Goal: Task Accomplishment & Management: Manage account settings

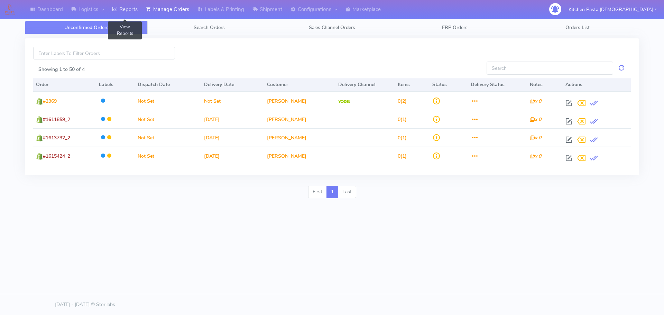
click at [126, 6] on link "Reports" at bounding box center [125, 9] width 34 height 19
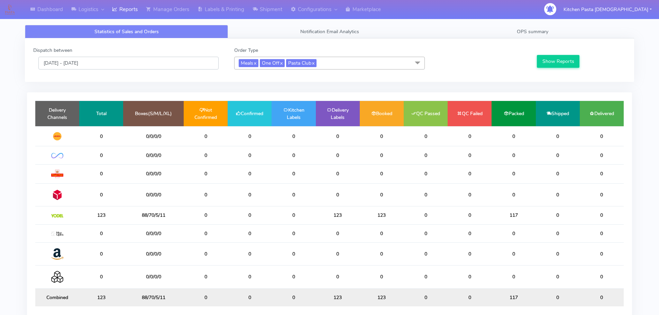
click at [103, 64] on input "[DATE] - [DATE]" at bounding box center [128, 63] width 180 height 13
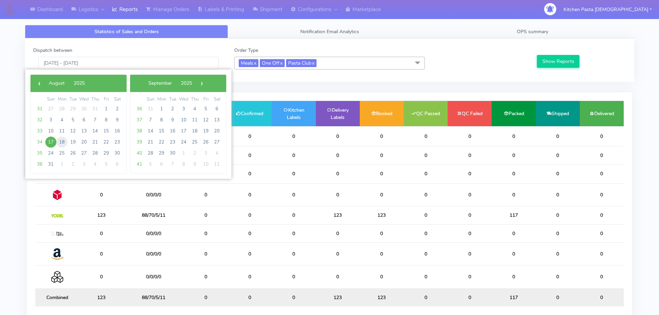
click at [63, 142] on span "18" at bounding box center [61, 142] width 11 height 11
type input "[DATE] - [DATE]"
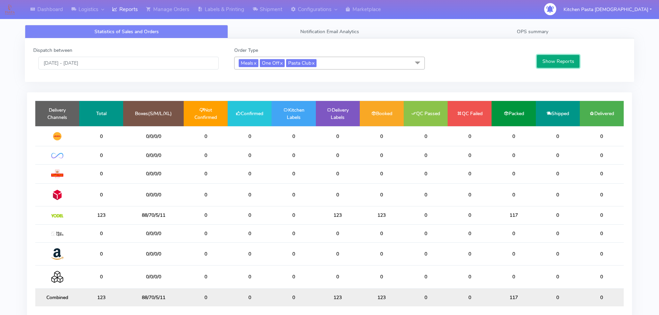
click at [568, 56] on button "Show Reports" at bounding box center [558, 61] width 43 height 13
click at [171, 10] on link "Manage Orders" at bounding box center [168, 9] width 52 height 19
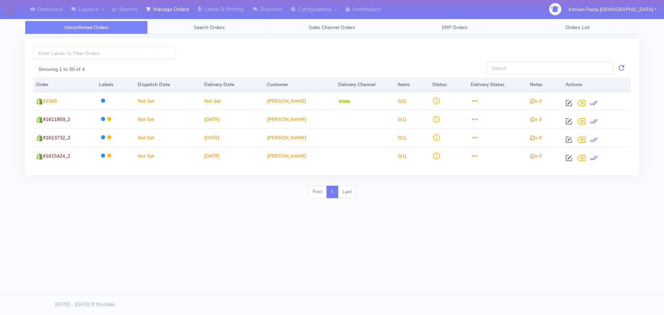
click at [198, 23] on link "Search Orders" at bounding box center [209, 27] width 123 height 13
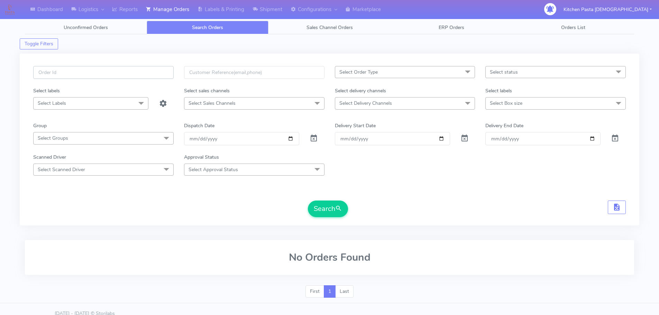
click at [137, 72] on input "text" at bounding box center [103, 72] width 140 height 13
type input "1616215"
click at [308, 201] on button "Search" at bounding box center [328, 209] width 40 height 17
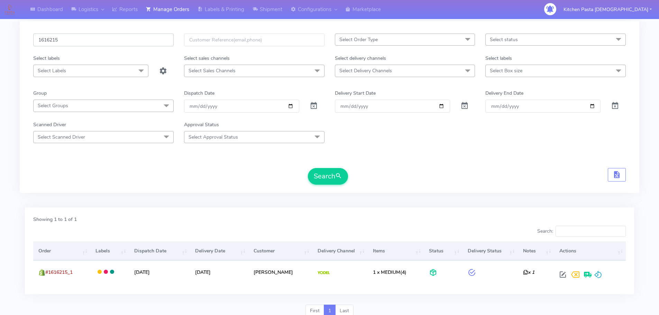
scroll to position [61, 0]
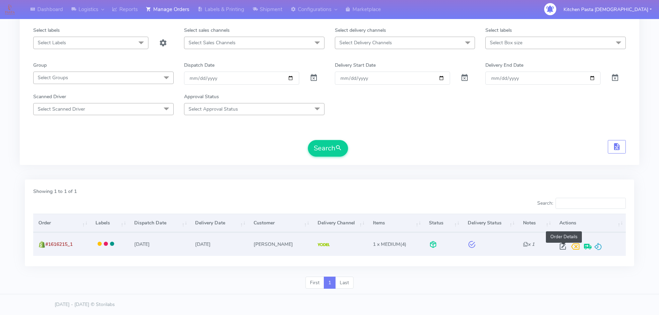
click at [565, 249] on span at bounding box center [563, 248] width 12 height 7
select select "5"
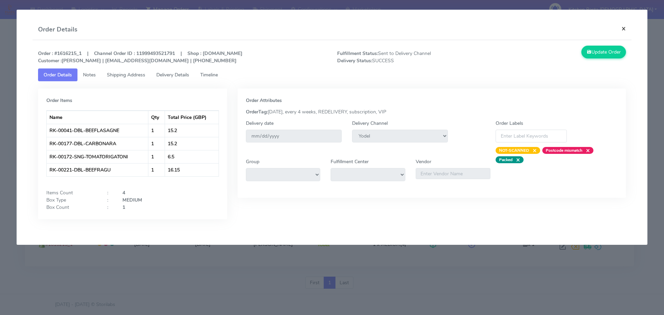
click at [622, 28] on button "×" at bounding box center [624, 28] width 16 height 18
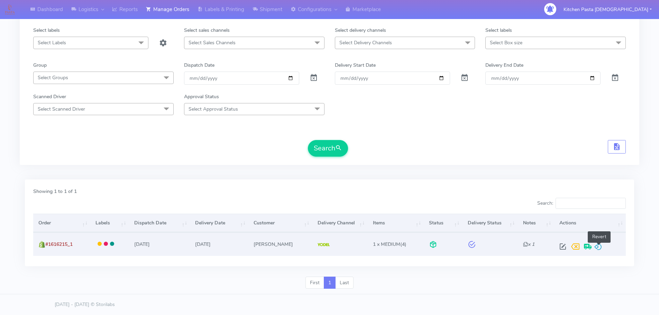
click at [597, 246] on span at bounding box center [598, 248] width 8 height 7
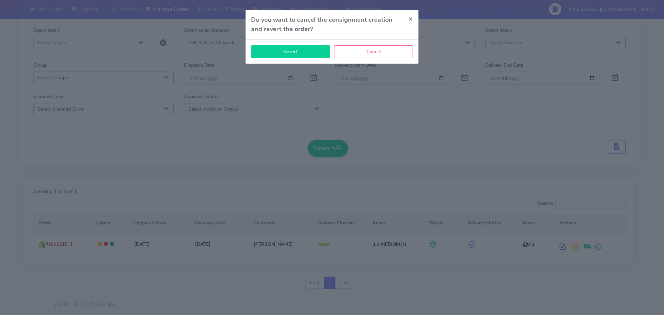
click at [308, 54] on button "Revert" at bounding box center [290, 51] width 79 height 13
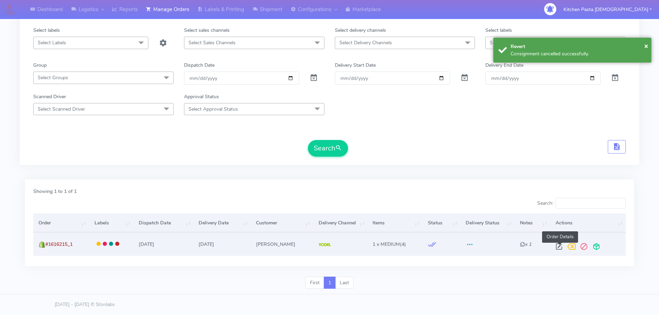
click at [559, 248] on span at bounding box center [559, 248] width 12 height 7
select select "5"
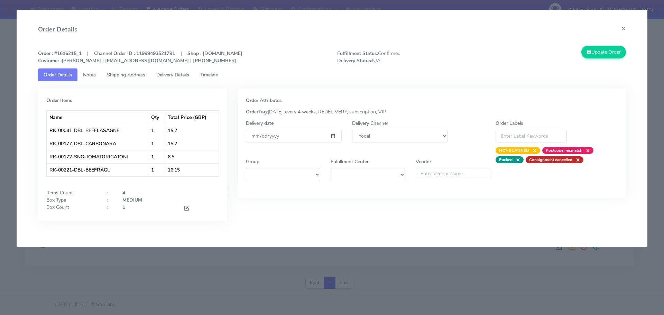
click at [167, 73] on span "Delivery Details" at bounding box center [172, 75] width 33 height 7
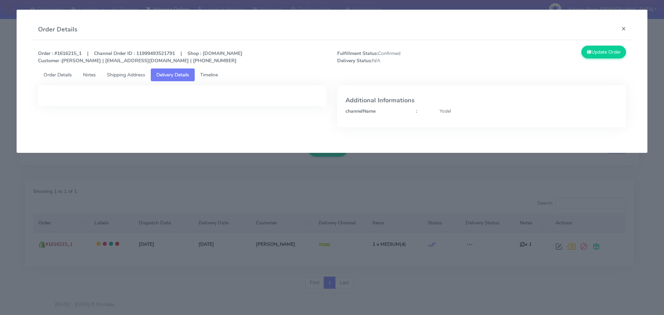
click at [451, 113] on div "Yodel" at bounding box center [529, 111] width 189 height 7
click at [117, 71] on link "Shipping Address" at bounding box center [125, 75] width 49 height 13
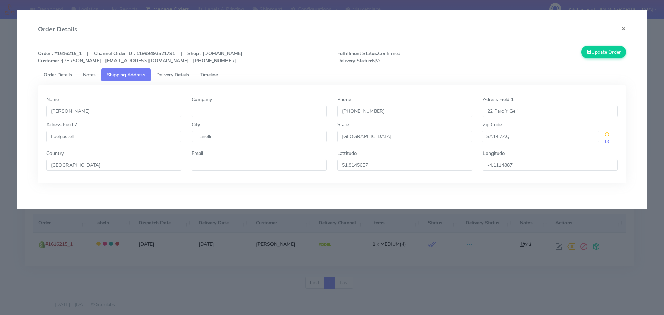
click at [86, 72] on span "Notes" at bounding box center [89, 75] width 13 height 7
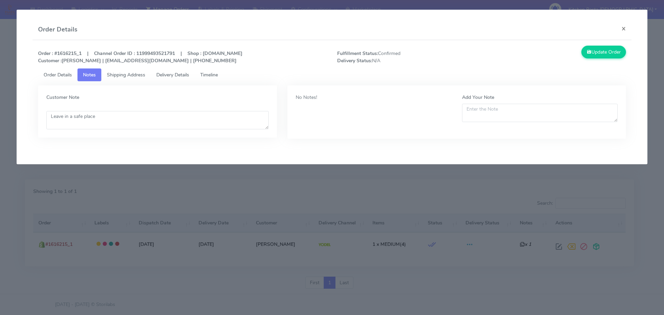
click at [162, 72] on span "Delivery Details" at bounding box center [172, 75] width 33 height 7
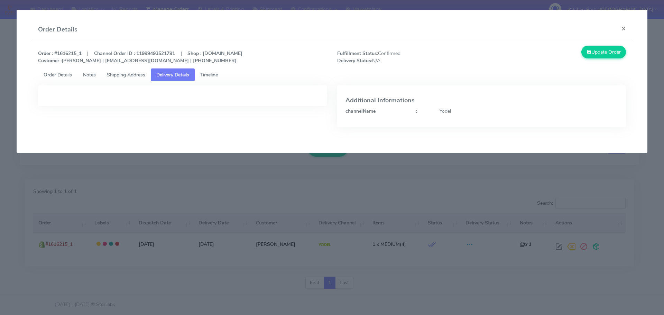
click at [64, 74] on span "Order Details" at bounding box center [58, 75] width 28 height 7
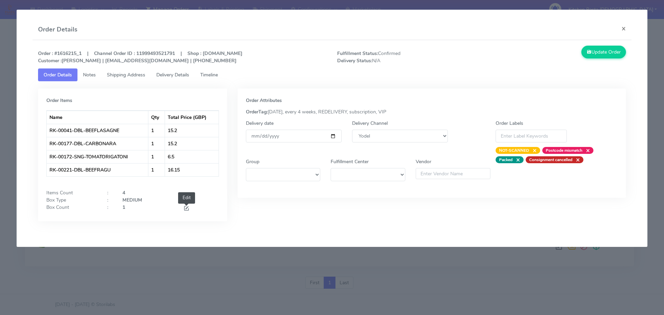
click at [189, 208] on span at bounding box center [186, 209] width 6 height 7
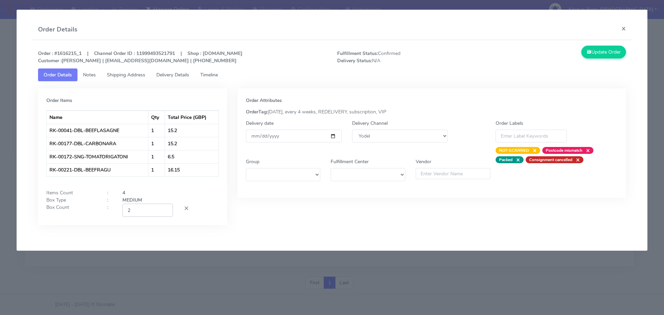
type input "2"
click at [165, 210] on input "2" at bounding box center [147, 210] width 51 height 13
click at [584, 49] on button "Update Order" at bounding box center [604, 52] width 45 height 13
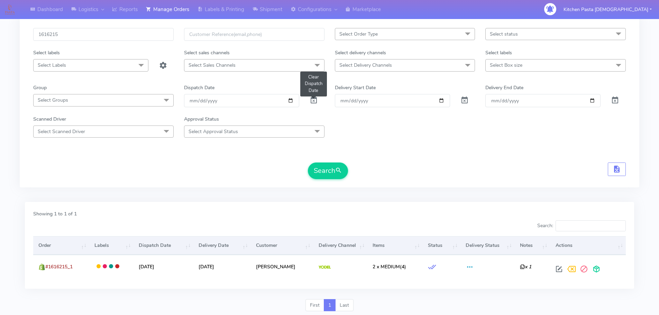
scroll to position [0, 0]
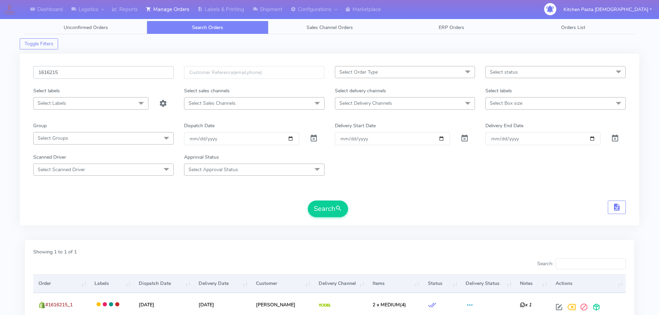
click at [61, 75] on input "1616215" at bounding box center [103, 72] width 140 height 13
type input "1615767"
click at [308, 201] on button "Search" at bounding box center [328, 209] width 40 height 17
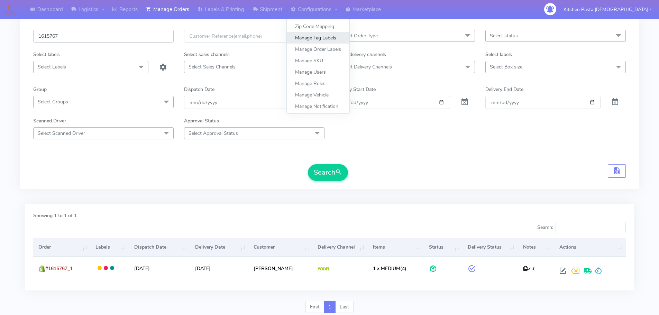
scroll to position [61, 0]
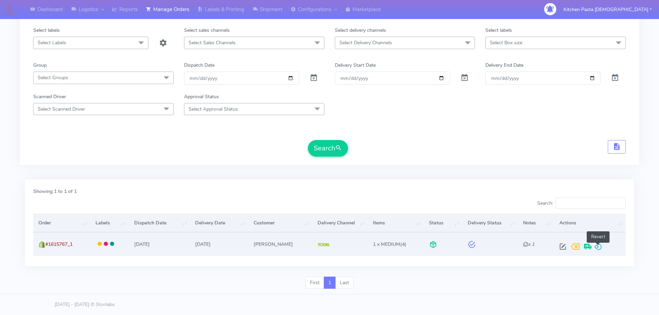
click at [600, 245] on span at bounding box center [598, 248] width 8 height 7
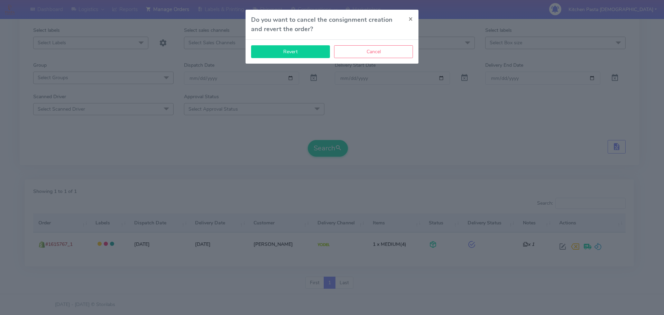
click at [301, 55] on button "Revert" at bounding box center [290, 51] width 79 height 13
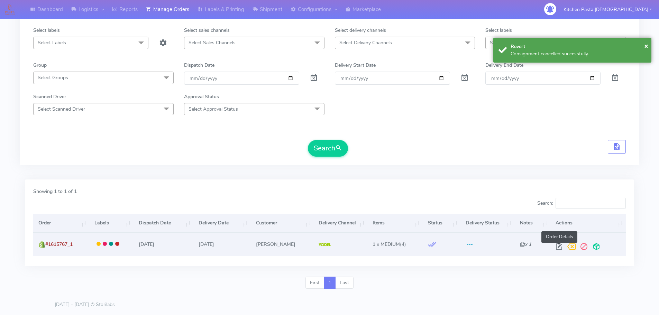
click at [559, 245] on span at bounding box center [559, 248] width 12 height 7
select select "5"
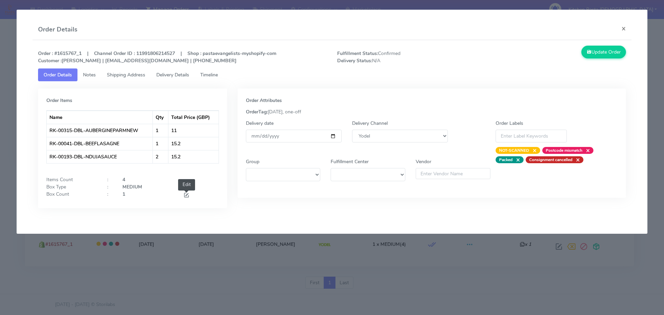
click at [184, 193] on span at bounding box center [186, 196] width 6 height 7
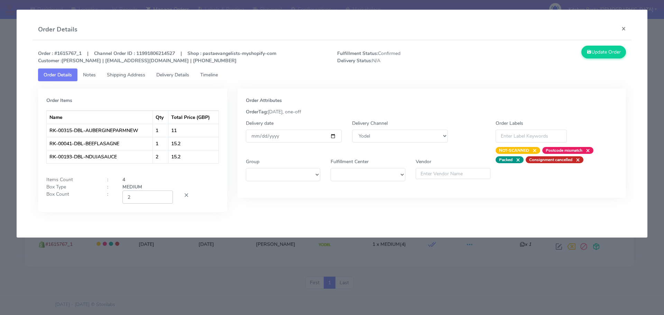
type input "2"
click at [167, 195] on input "2" at bounding box center [147, 197] width 51 height 13
click at [589, 58] on button "Update Order" at bounding box center [604, 52] width 45 height 13
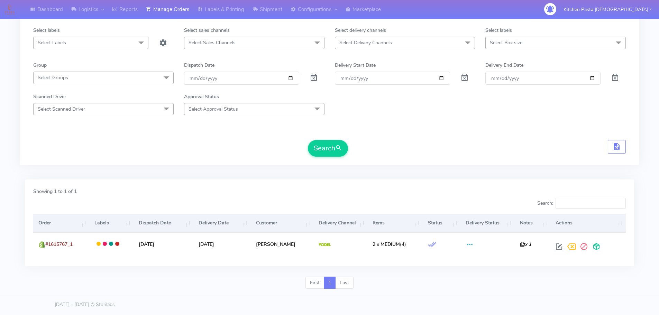
scroll to position [0, 0]
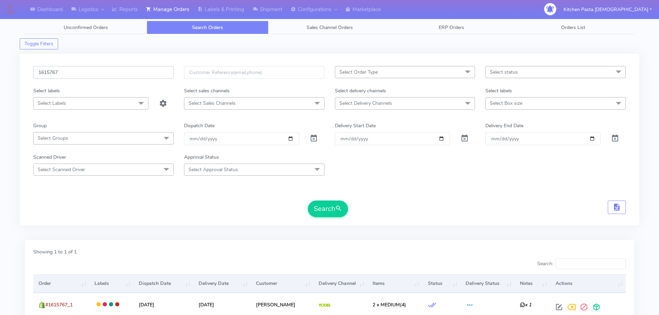
click at [86, 66] on input "1615767" at bounding box center [103, 72] width 140 height 13
type input "1616212"
click at [308, 201] on button "Search" at bounding box center [328, 209] width 40 height 17
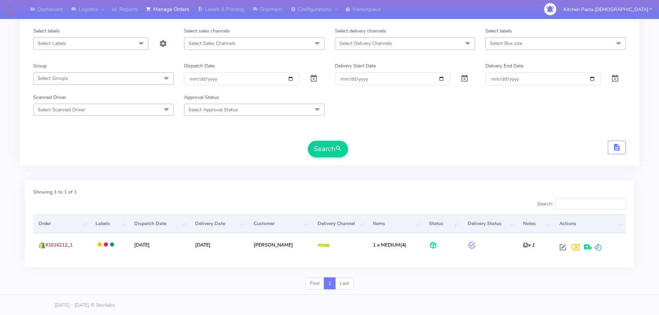
scroll to position [61, 0]
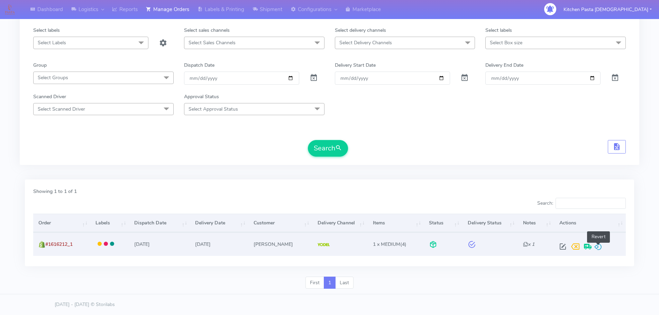
click at [599, 249] on span at bounding box center [598, 248] width 8 height 7
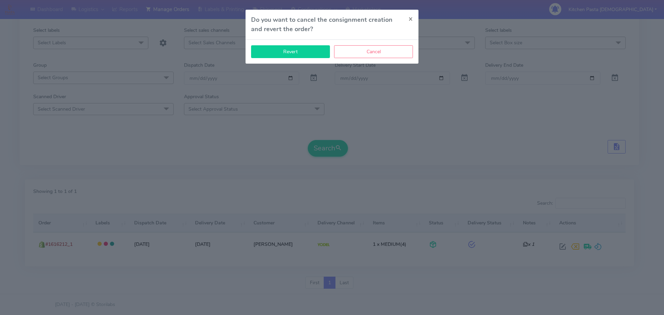
click at [275, 48] on button "Revert" at bounding box center [290, 51] width 79 height 13
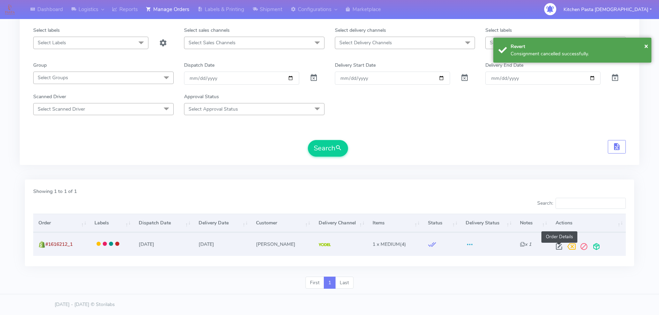
click at [557, 247] on span at bounding box center [559, 248] width 12 height 7
select select "5"
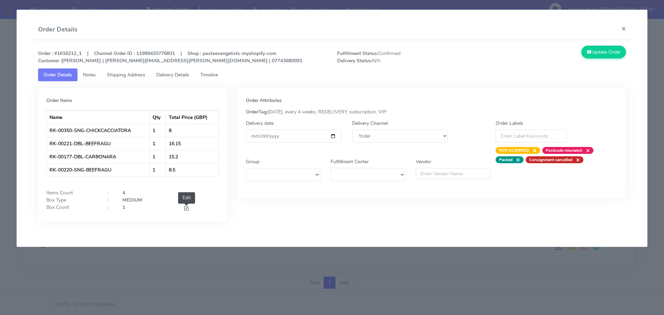
click at [189, 210] on span at bounding box center [186, 209] width 6 height 7
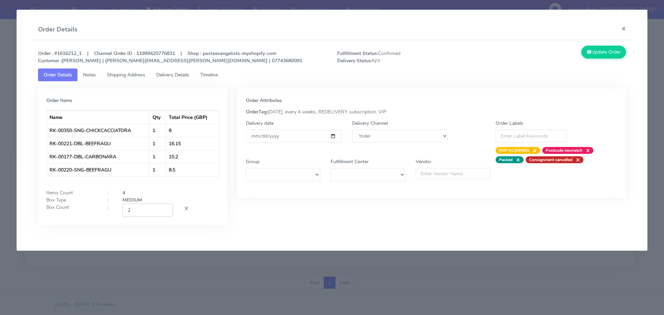
type input "2"
click at [167, 209] on input "2" at bounding box center [147, 210] width 51 height 13
click at [605, 50] on button "Update Order" at bounding box center [604, 52] width 45 height 13
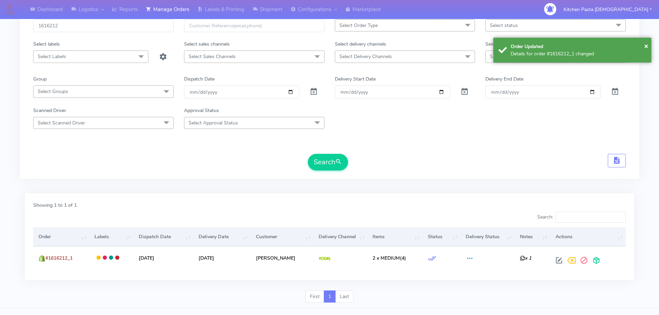
scroll to position [35, 0]
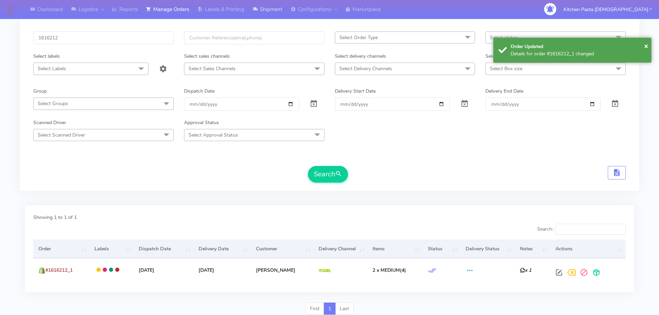
click at [268, 11] on link "Shipment" at bounding box center [267, 9] width 38 height 19
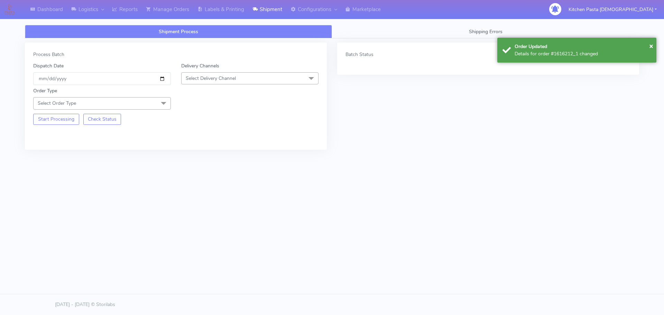
click at [240, 78] on span "Select Delivery Channel" at bounding box center [250, 78] width 138 height 12
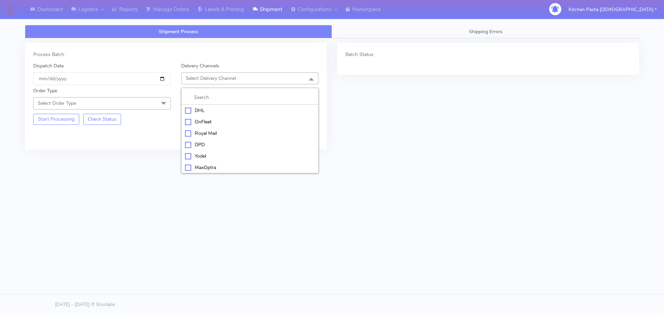
click at [202, 153] on div "Yodel" at bounding box center [250, 156] width 130 height 7
click at [139, 101] on span "Select Order Type" at bounding box center [102, 103] width 138 height 12
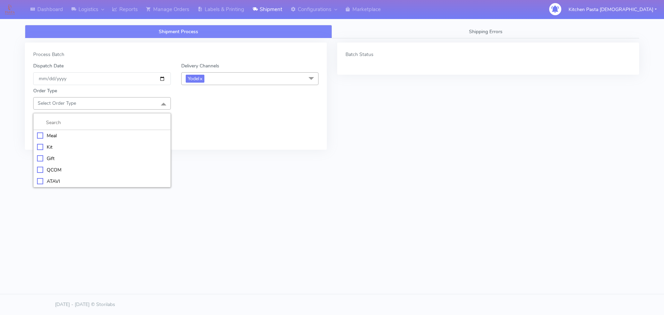
click at [82, 137] on div "Meal" at bounding box center [102, 135] width 130 height 7
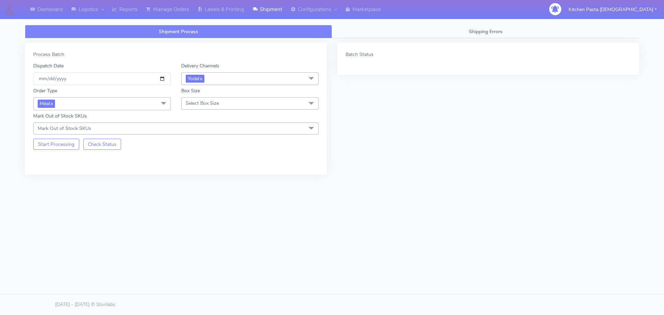
click at [179, 104] on div "Box Size Select Box Size Small Small-PR-1 Medium Large Mega" at bounding box center [250, 98] width 148 height 23
click at [204, 104] on span "Select Box Size" at bounding box center [202, 103] width 33 height 7
click at [204, 158] on div "Medium" at bounding box center [250, 158] width 130 height 7
click at [45, 145] on button "Start Processing" at bounding box center [56, 144] width 46 height 11
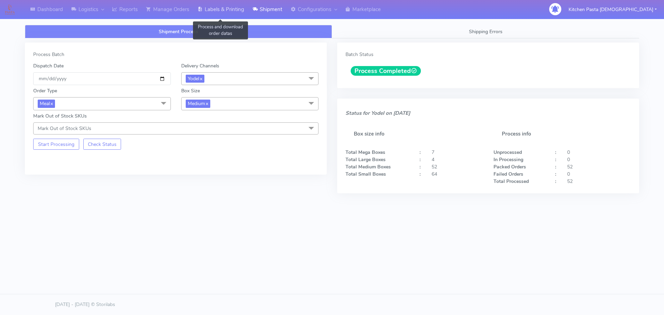
click at [216, 14] on link "Labels & Printing" at bounding box center [220, 9] width 55 height 19
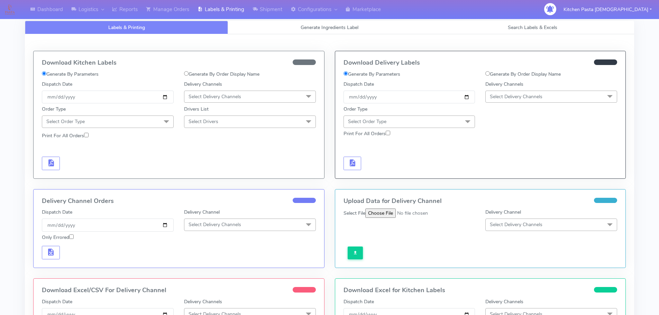
click at [531, 96] on span "Select Delivery Channels" at bounding box center [516, 96] width 53 height 7
click at [504, 175] on div "Yodel" at bounding box center [551, 174] width 124 height 7
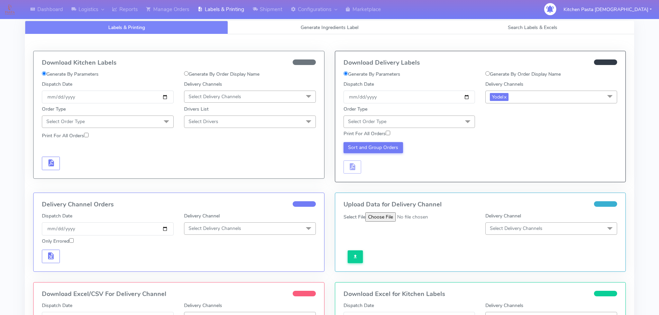
click at [438, 119] on span "Select Order Type" at bounding box center [410, 122] width 132 height 12
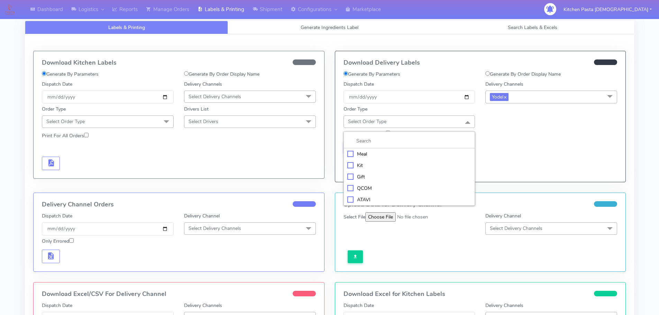
click at [377, 155] on div "Meal" at bounding box center [409, 154] width 124 height 7
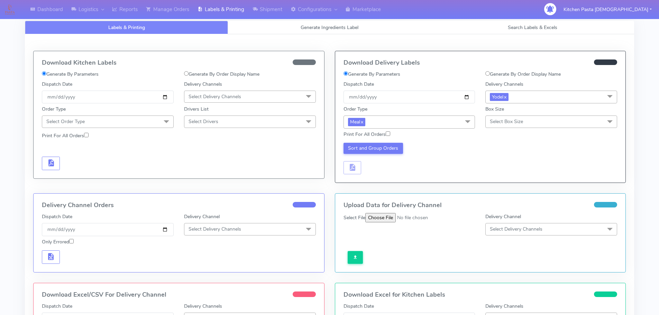
click at [535, 116] on span "Select Box Size" at bounding box center [551, 122] width 132 height 12
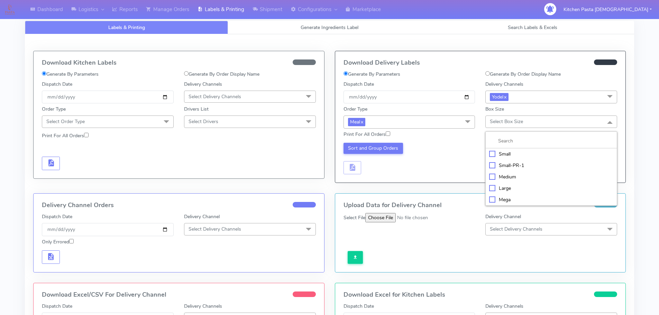
click at [510, 172] on li "Medium" at bounding box center [551, 176] width 131 height 11
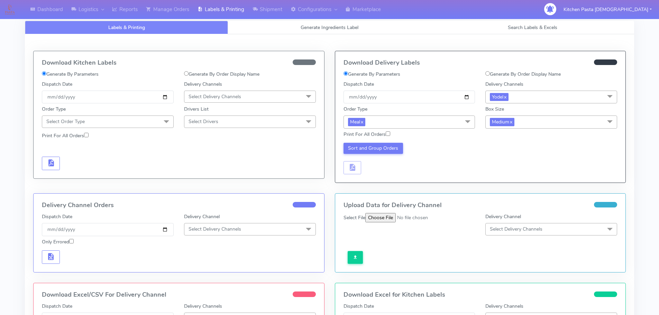
click at [404, 150] on div "Sort and Group Orders" at bounding box center [409, 159] width 142 height 32
click at [385, 150] on button "Sort and Group Orders" at bounding box center [374, 148] width 60 height 11
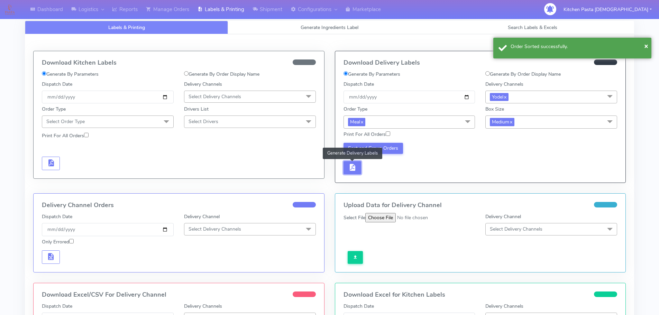
click at [355, 173] on button "button" at bounding box center [353, 167] width 18 height 13
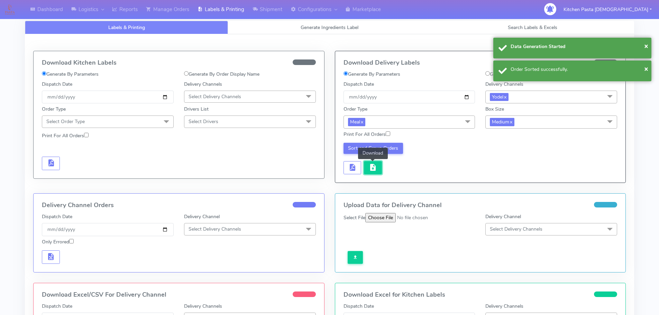
click at [372, 174] on button "button" at bounding box center [373, 167] width 18 height 13
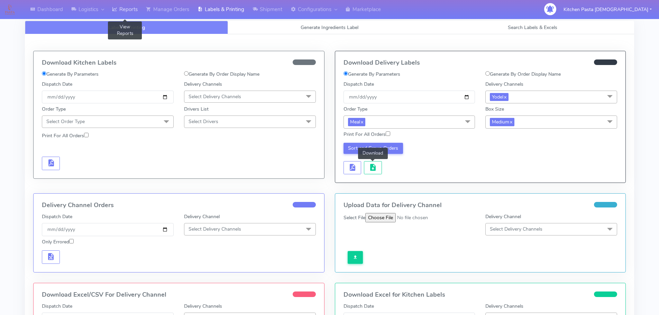
click at [120, 6] on link "Reports" at bounding box center [125, 9] width 34 height 19
